Goal: Task Accomplishment & Management: Manage account settings

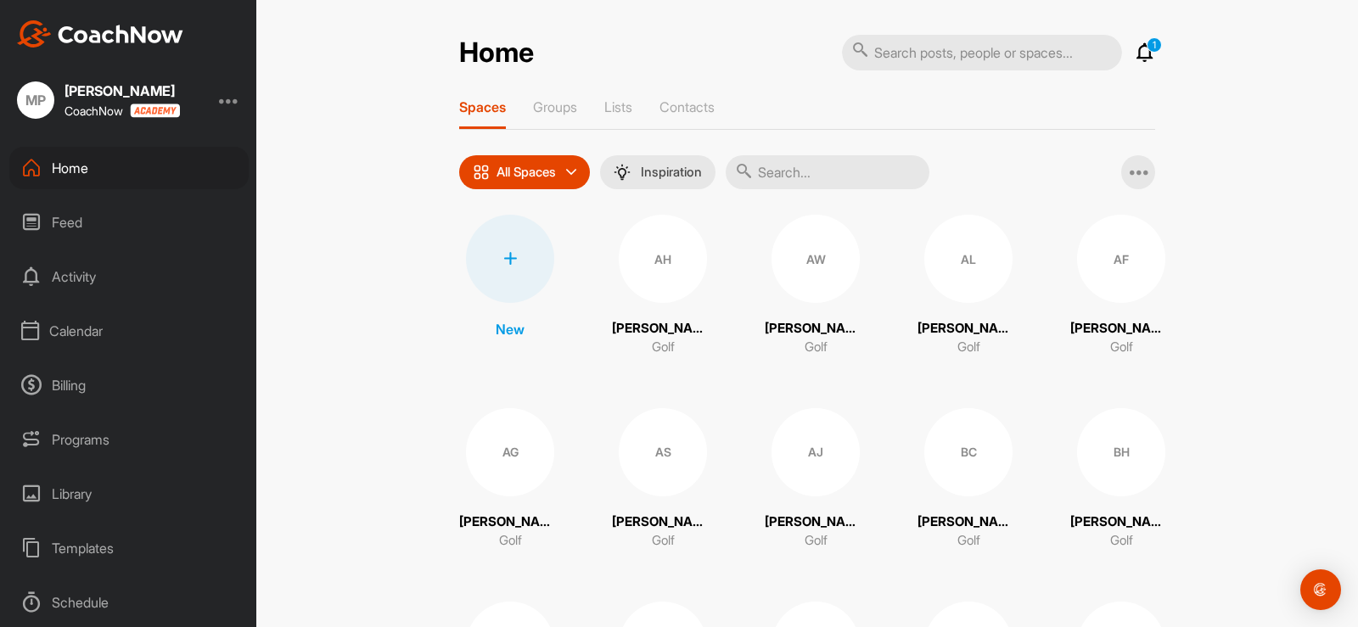
click at [59, 334] on div "Calendar" at bounding box center [128, 331] width 239 height 42
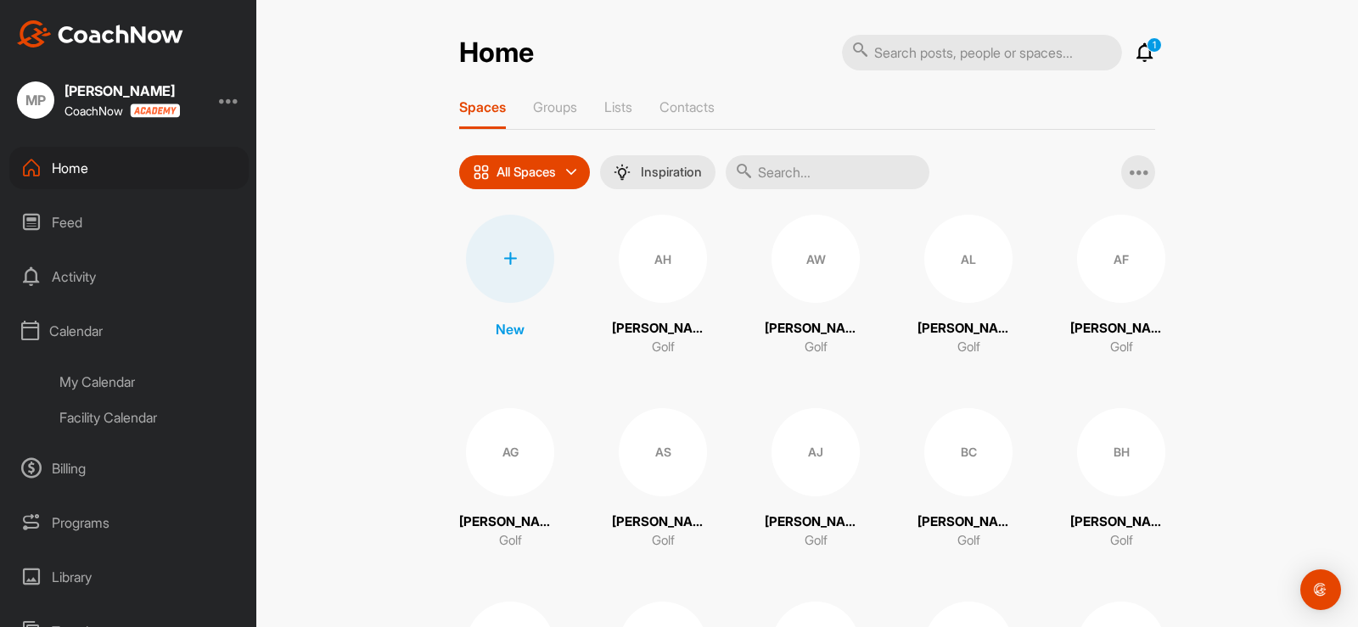
click at [94, 375] on div "My Calendar" at bounding box center [148, 382] width 201 height 36
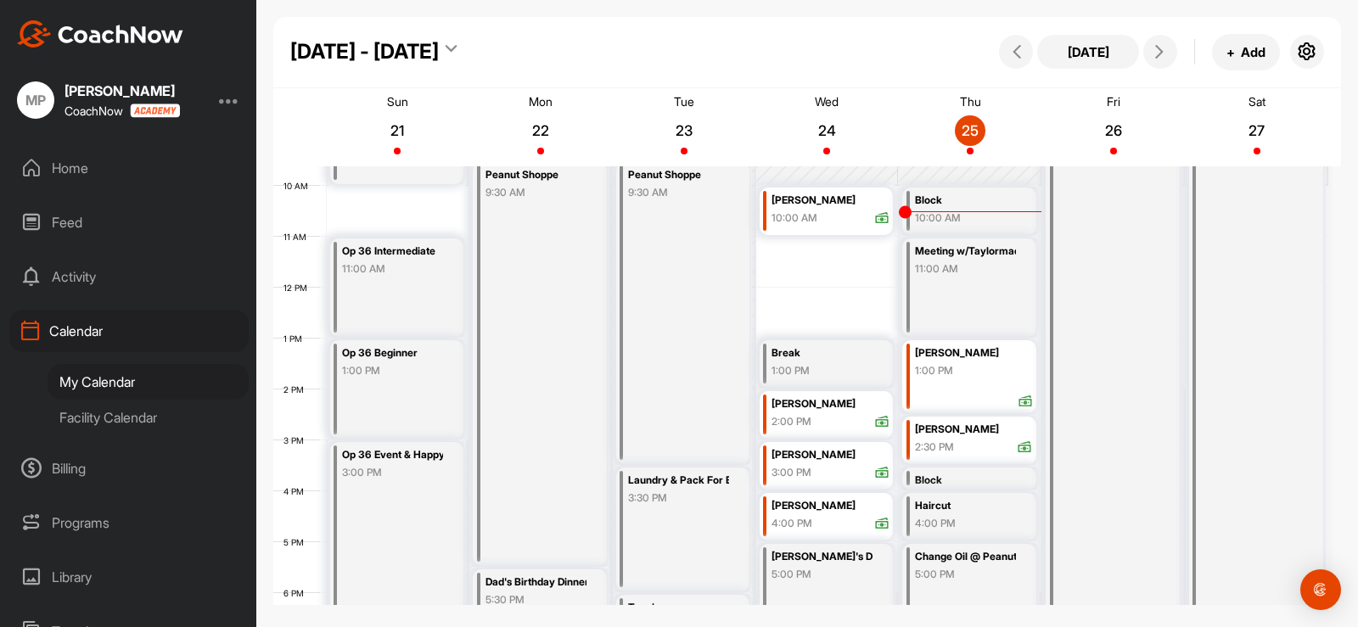
scroll to position [463, 0]
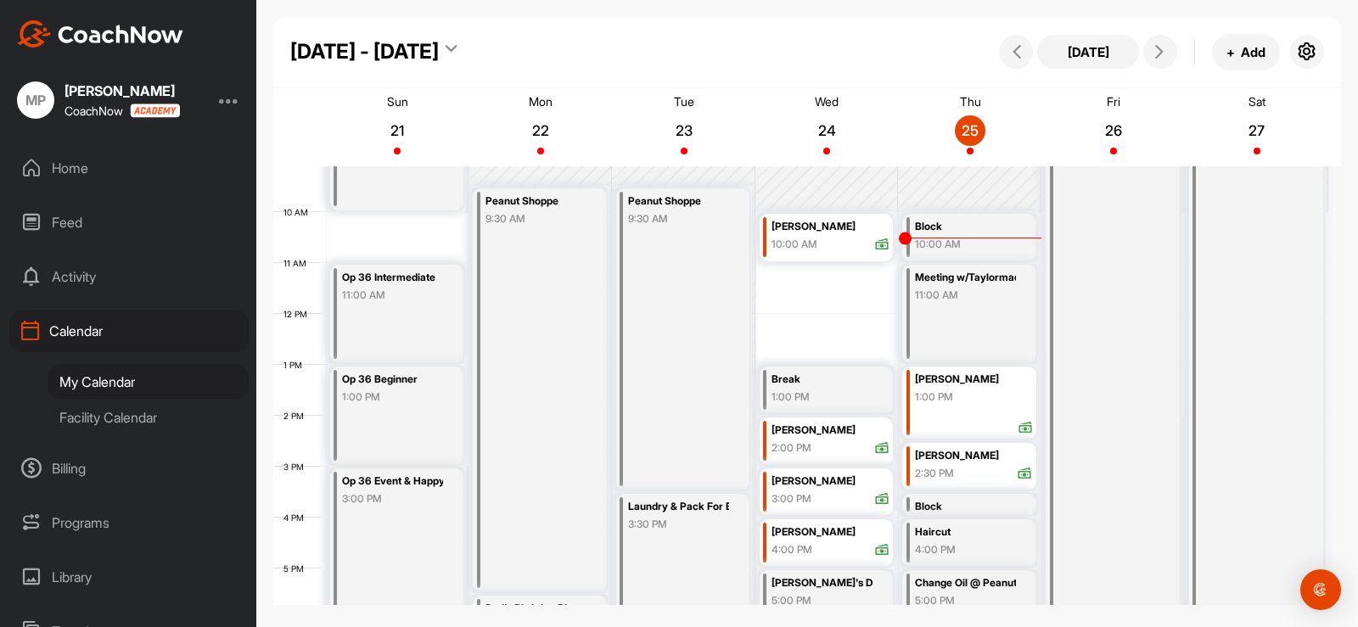
click at [945, 226] on div "Block" at bounding box center [965, 227] width 101 height 20
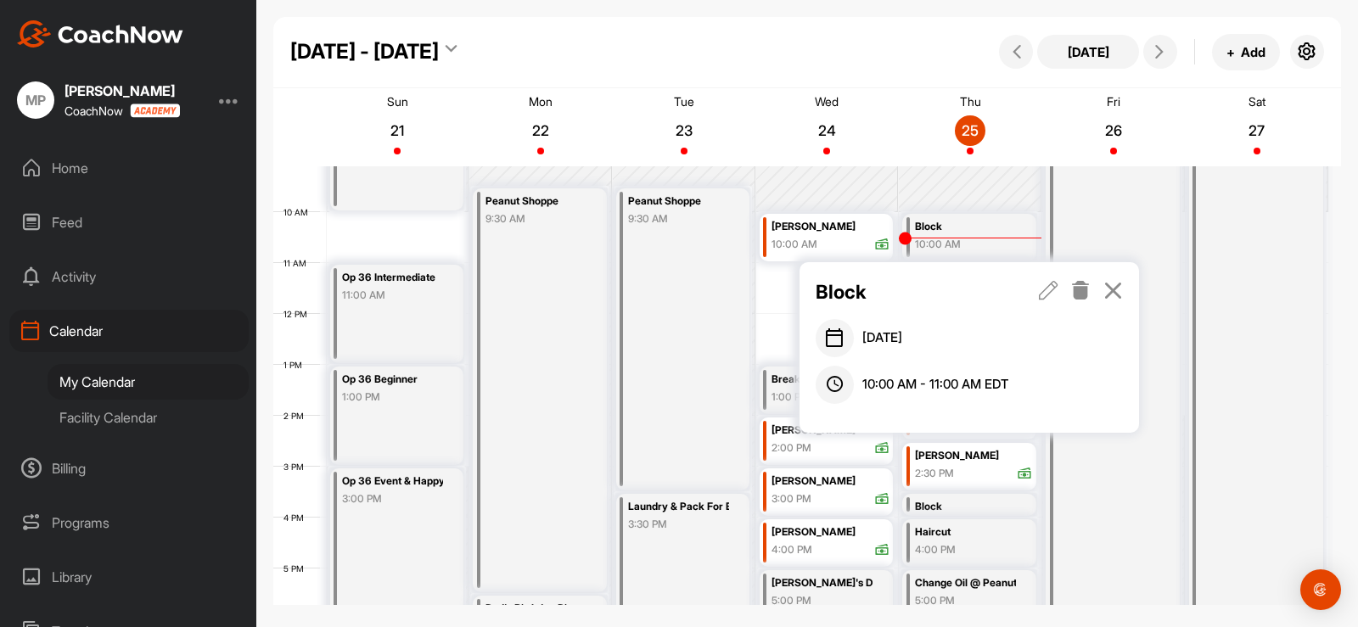
click at [1083, 288] on icon at bounding box center [1081, 290] width 20 height 19
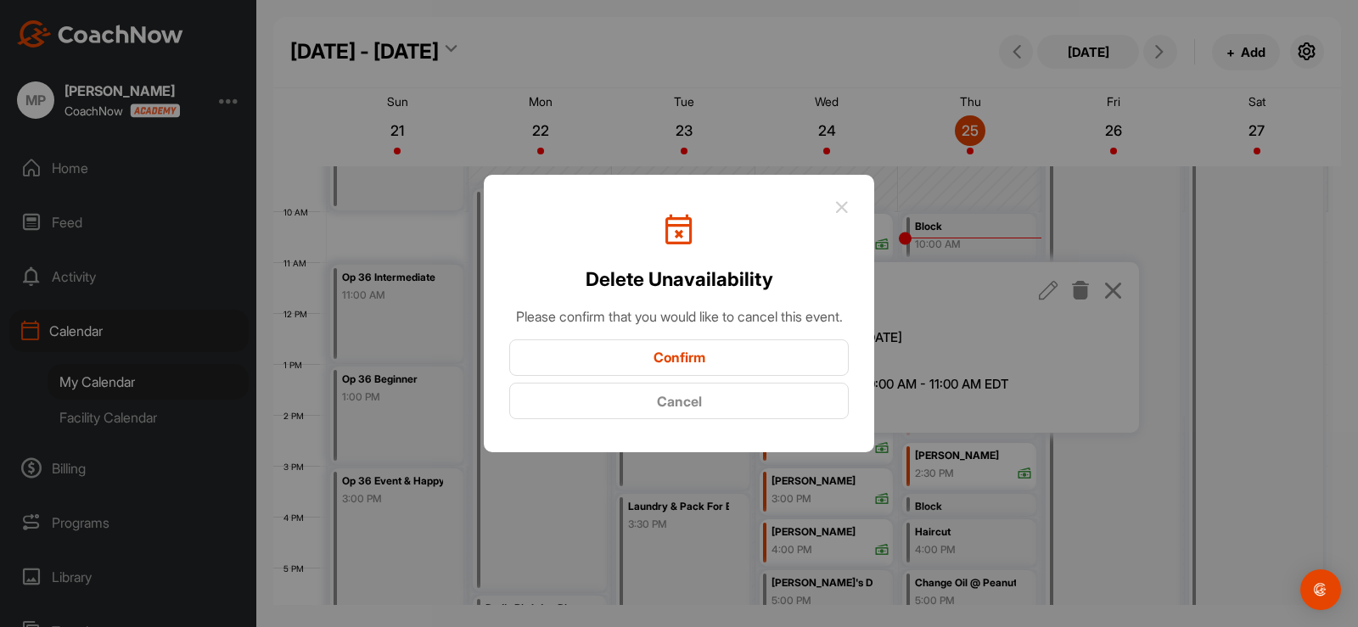
click at [591, 366] on button "Confirm" at bounding box center [679, 358] width 340 height 36
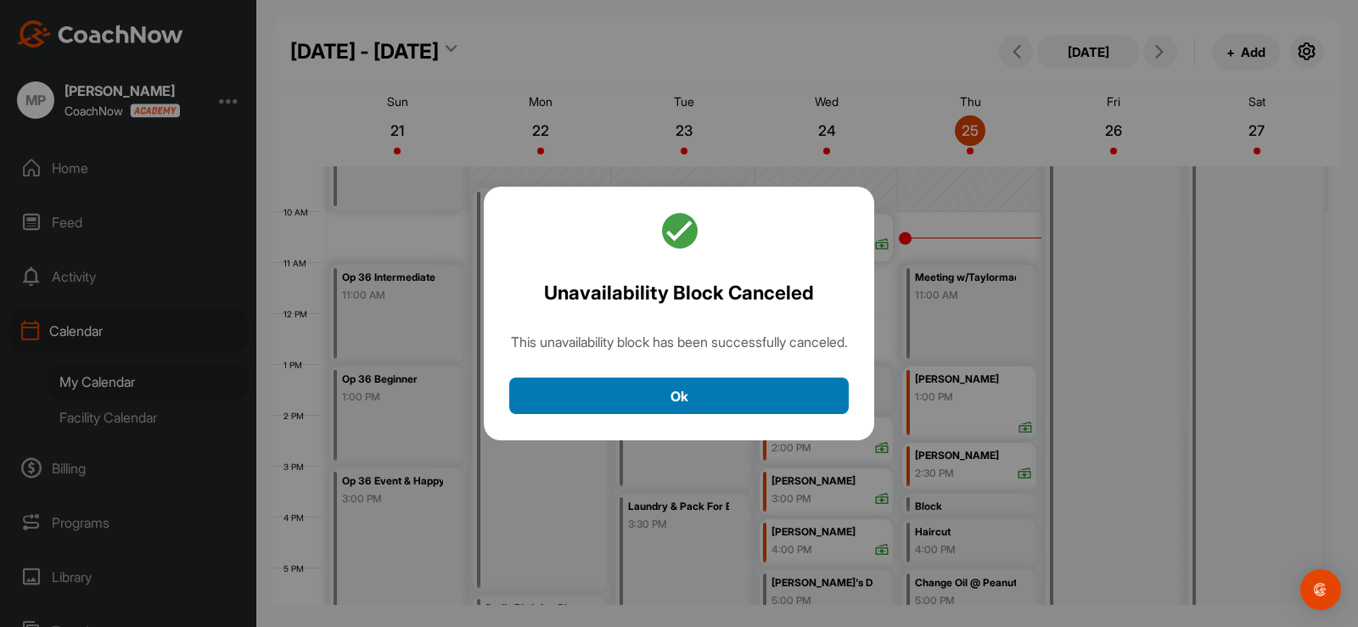
click at [746, 402] on button "Ok" at bounding box center [679, 396] width 340 height 36
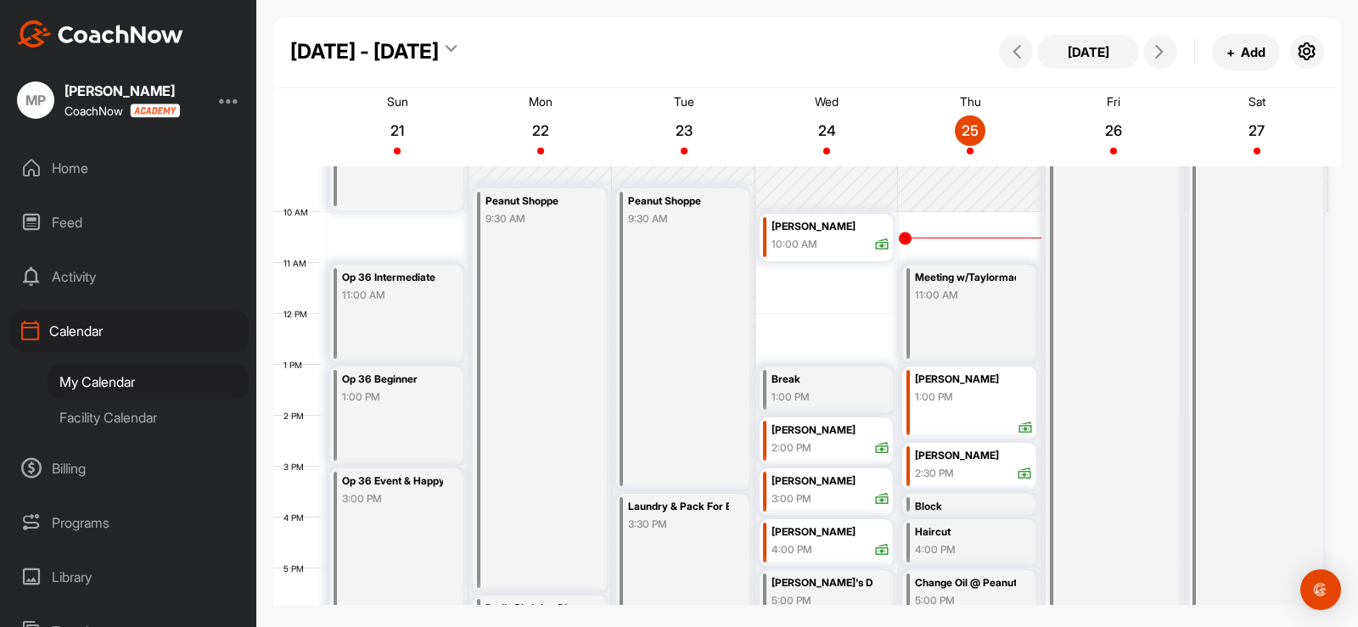
click at [957, 508] on div "Block" at bounding box center [965, 507] width 101 height 20
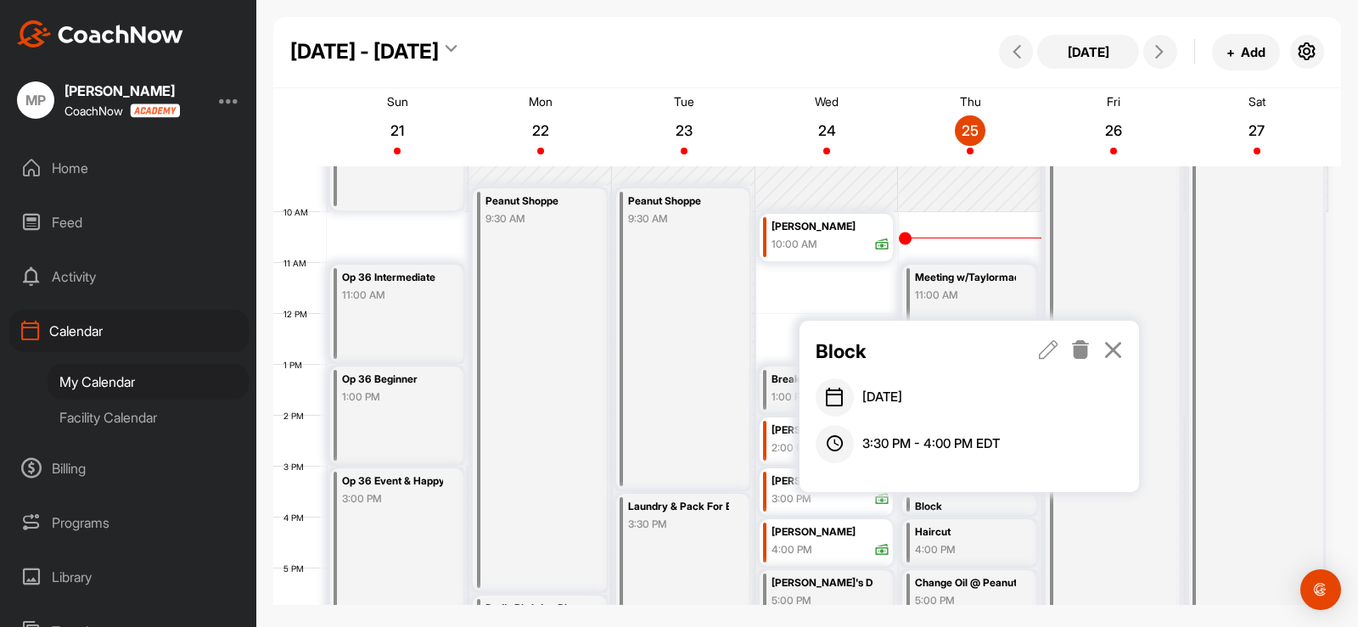
click at [1076, 349] on icon at bounding box center [1081, 349] width 20 height 19
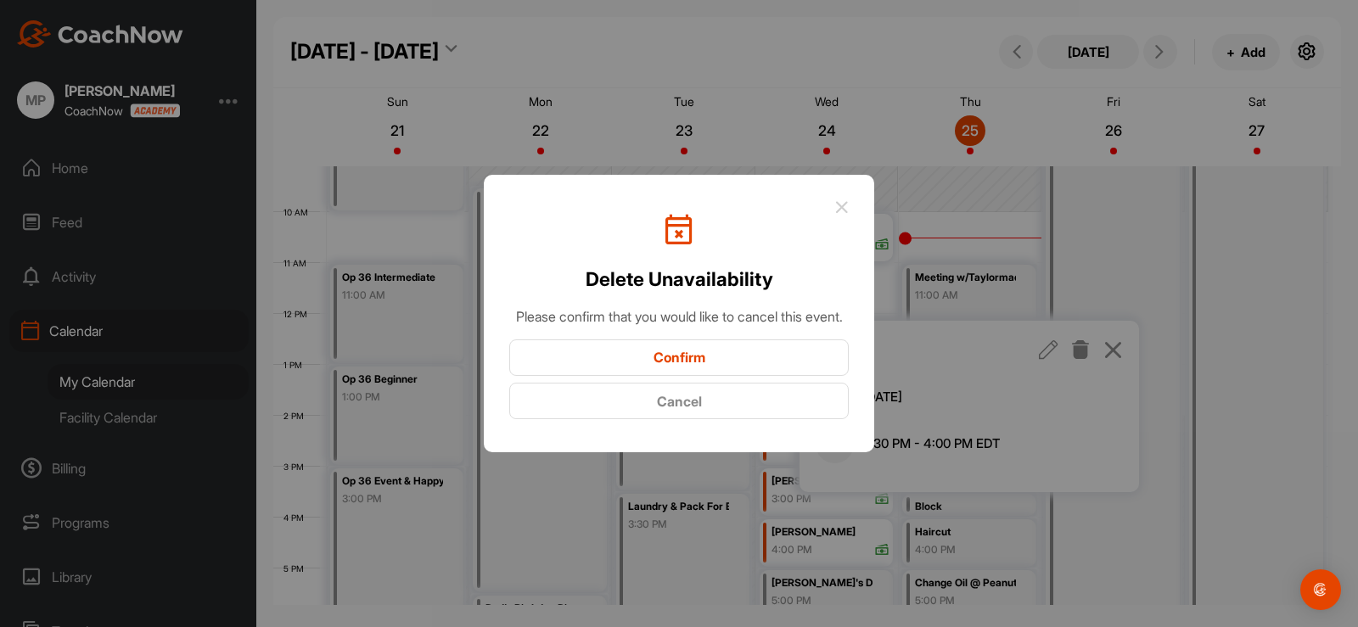
click at [669, 368] on button "Confirm" at bounding box center [679, 358] width 340 height 36
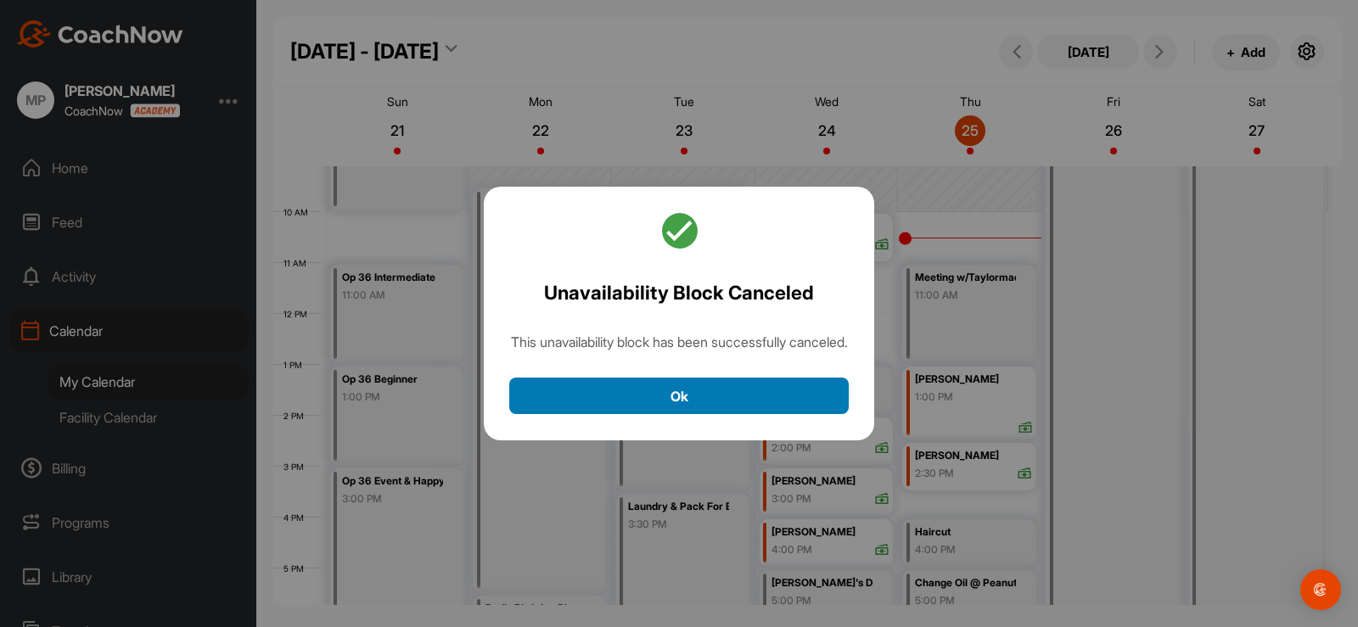
click at [783, 394] on button "Ok" at bounding box center [679, 396] width 340 height 36
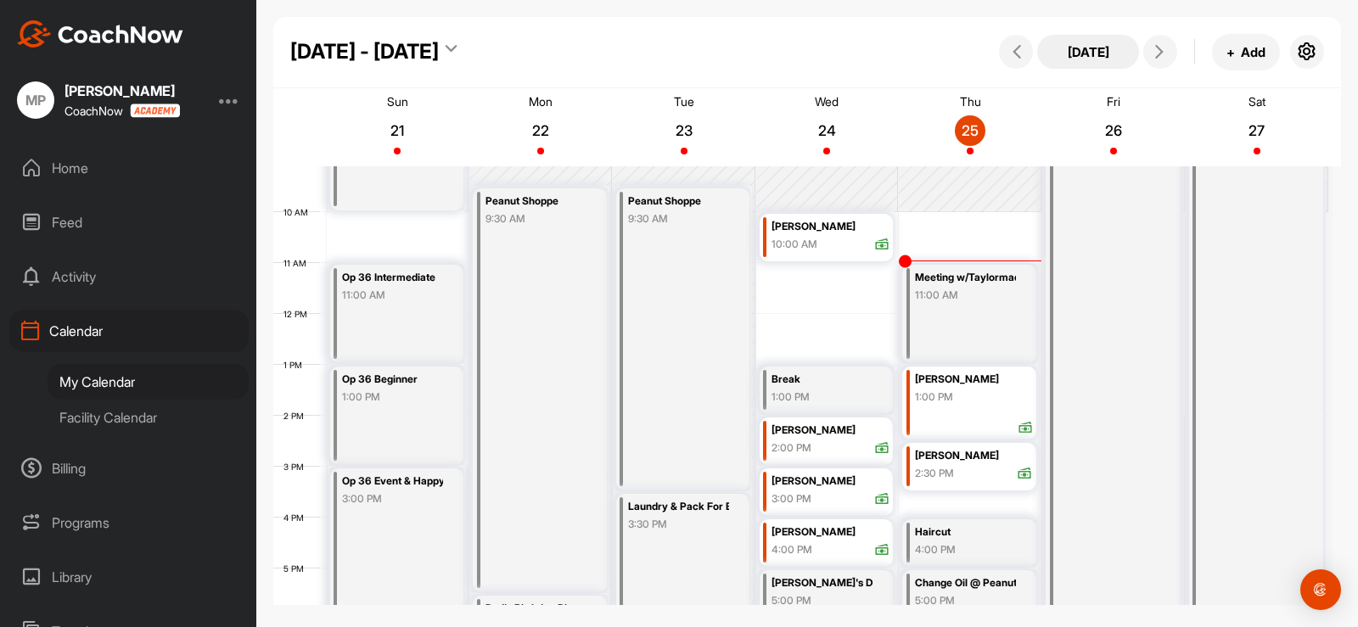
click at [1103, 50] on button "[DATE]" at bounding box center [1088, 52] width 102 height 34
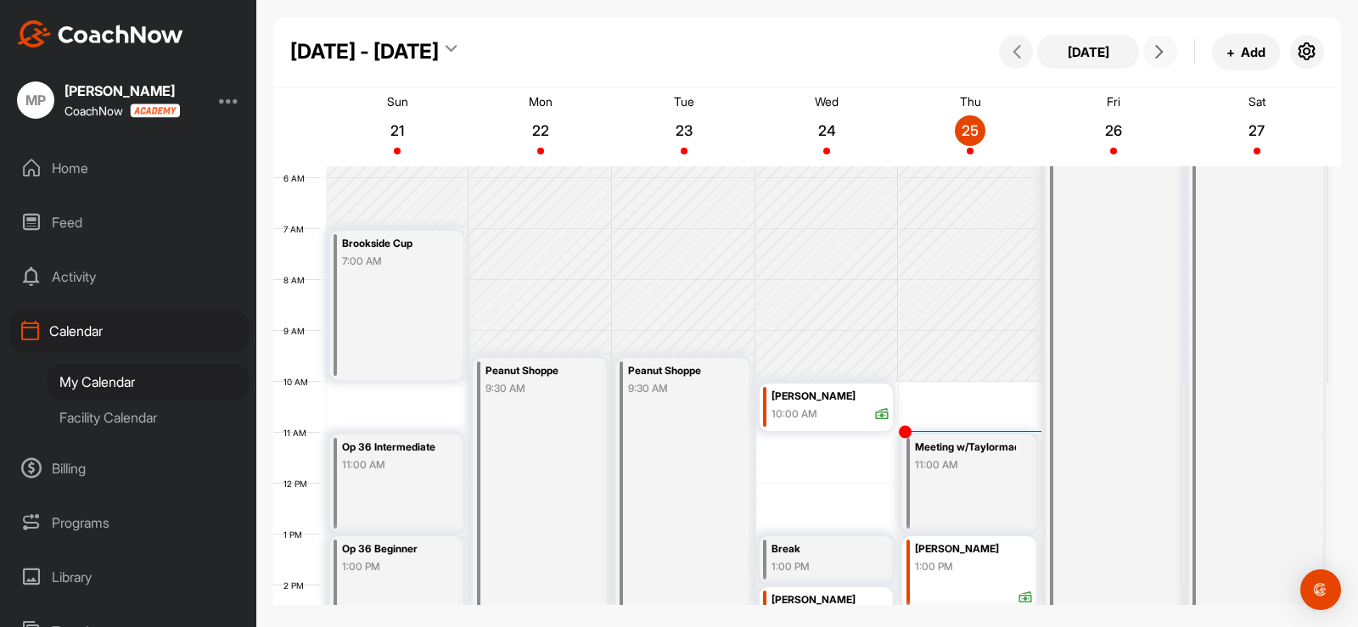
click at [1158, 53] on icon at bounding box center [1160, 52] width 14 height 14
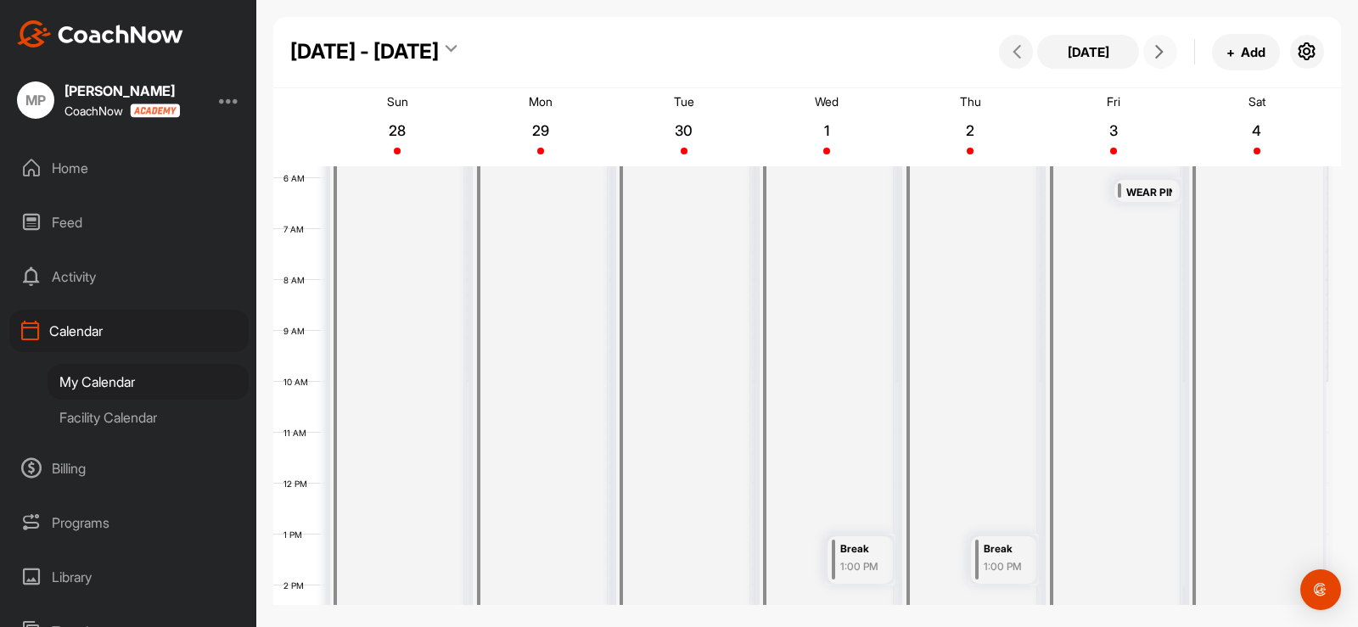
click at [1158, 53] on icon at bounding box center [1160, 52] width 14 height 14
